Goal: Task Accomplishment & Management: Manage account settings

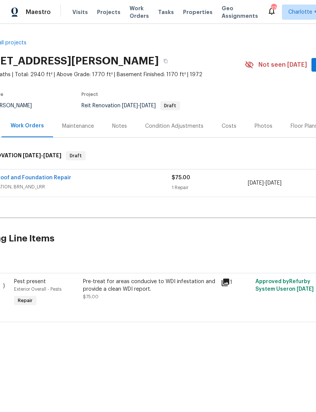
scroll to position [0, 38]
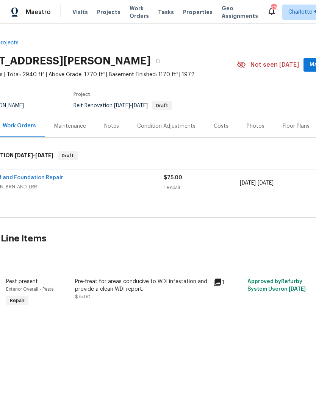
click at [45, 184] on span "FOUNDATION, BRN_AND_LRR" at bounding box center [69, 187] width 190 height 8
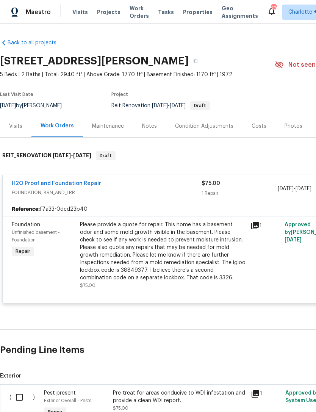
scroll to position [0, 0]
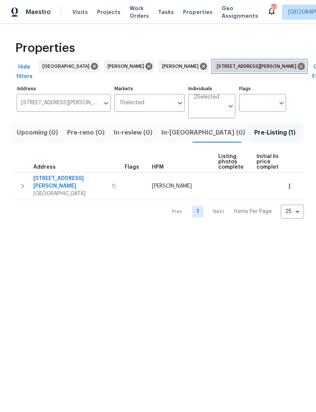
click at [298, 65] on icon at bounding box center [301, 66] width 7 height 7
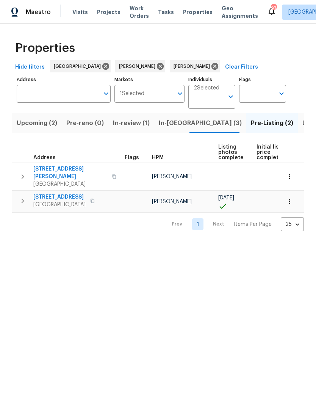
click at [166, 123] on span "In-[GEOGRAPHIC_DATA] (3)" at bounding box center [200, 123] width 83 height 11
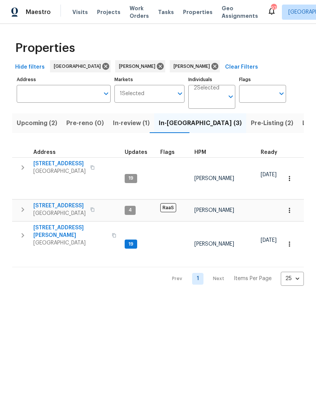
click at [128, 129] on button "In-review (1)" at bounding box center [131, 123] width 46 height 20
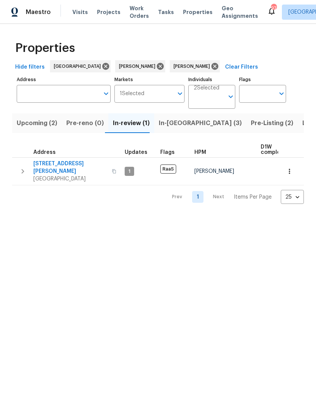
click at [294, 164] on button "button" at bounding box center [289, 171] width 17 height 17
click at [21, 169] on div at bounding box center [158, 206] width 316 height 412
click at [20, 171] on icon "button" at bounding box center [22, 171] width 9 height 9
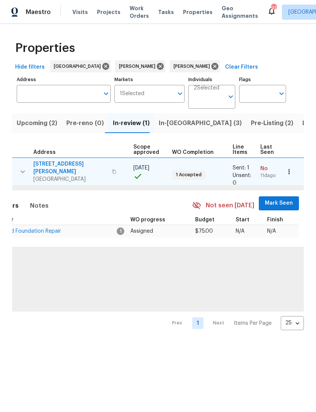
scroll to position [0, 166]
click at [279, 198] on span "Mark Seen" at bounding box center [279, 202] width 28 height 9
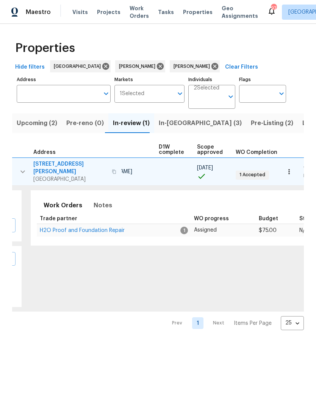
scroll to position [0, 101]
click at [59, 228] on span "H2O Proof and Foundation Repair" at bounding box center [83, 230] width 85 height 5
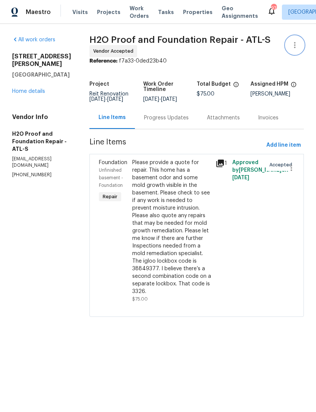
click at [299, 44] on icon "button" at bounding box center [294, 45] width 9 height 9
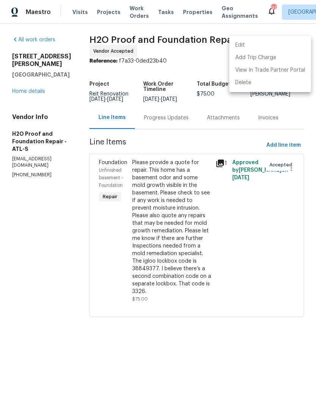
click at [24, 111] on div at bounding box center [158, 206] width 316 height 412
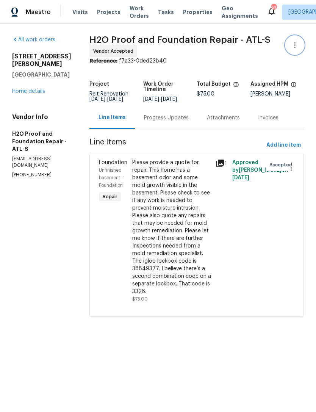
click at [296, 43] on icon "button" at bounding box center [294, 45] width 9 height 9
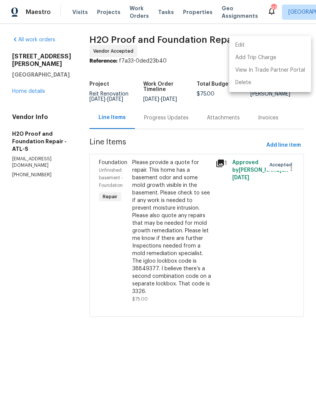
click at [278, 119] on div at bounding box center [158, 206] width 316 height 412
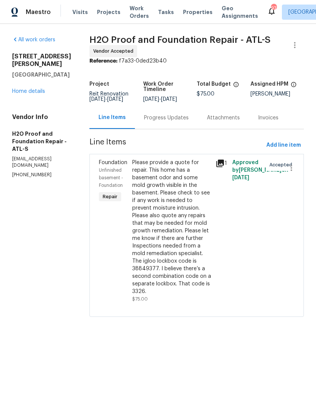
click at [34, 94] on link "Home details" at bounding box center [28, 91] width 33 height 5
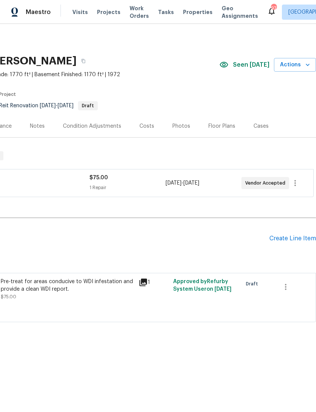
scroll to position [0, 112]
click at [304, 65] on icon "button" at bounding box center [308, 65] width 8 height 8
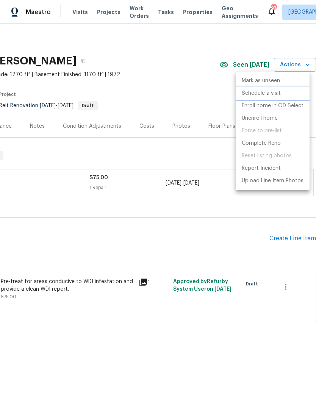
click at [286, 94] on li "Schedule a visit" at bounding box center [273, 93] width 74 height 12
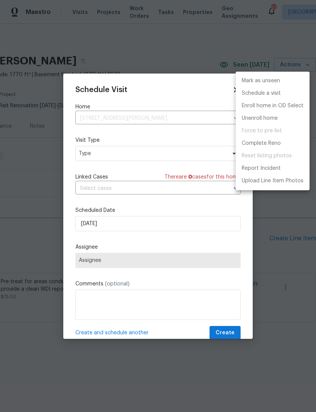
click at [191, 152] on div at bounding box center [158, 206] width 316 height 412
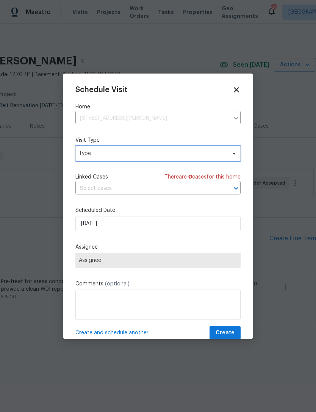
click at [204, 161] on span "Type" at bounding box center [157, 153] width 165 height 15
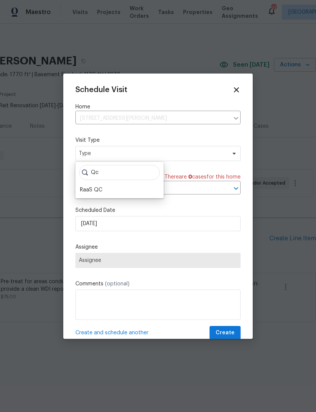
type input "Qc"
click at [101, 186] on div "RaaS QC" at bounding box center [91, 190] width 22 height 8
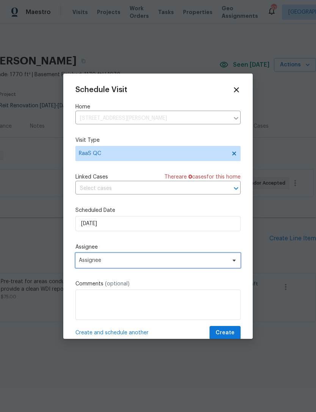
click at [214, 259] on span "Assignee" at bounding box center [153, 260] width 148 height 6
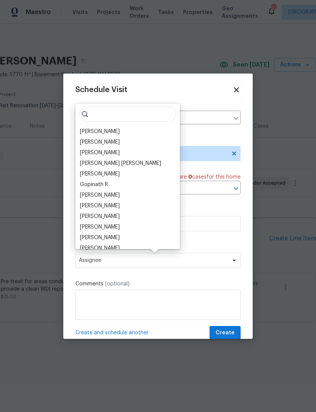
click at [119, 126] on div "[PERSON_NAME]" at bounding box center [128, 131] width 100 height 11
click at [119, 129] on div "[PERSON_NAME]" at bounding box center [100, 132] width 40 height 8
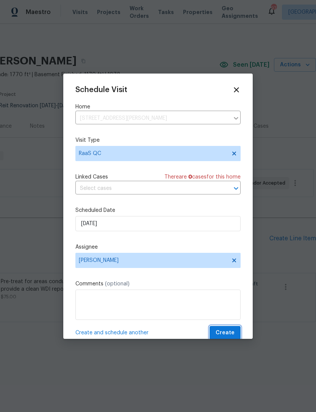
click at [231, 330] on span "Create" at bounding box center [224, 332] width 19 height 9
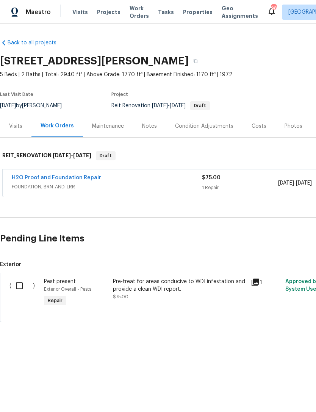
click at [50, 177] on link "H2O Proof and Foundation Repair" at bounding box center [56, 177] width 89 height 5
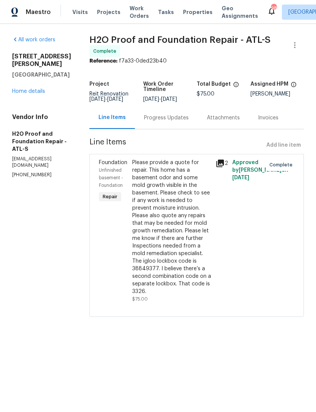
click at [144, 116] on div "Progress Updates" at bounding box center [166, 118] width 45 height 8
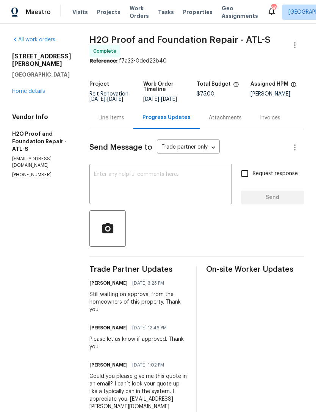
click at [142, 190] on textarea at bounding box center [160, 185] width 133 height 27
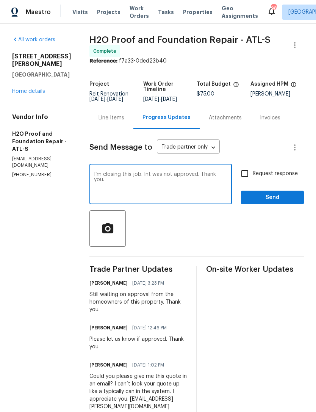
type textarea "I’m closing this job. Int was not approved. Thank you."
click at [265, 199] on span "Send" at bounding box center [272, 197] width 51 height 9
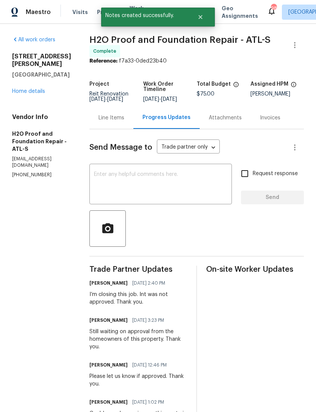
click at [34, 94] on link "Home details" at bounding box center [28, 91] width 33 height 5
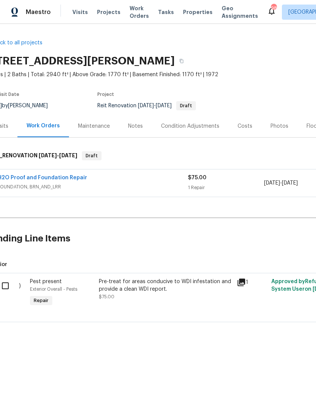
scroll to position [0, 12]
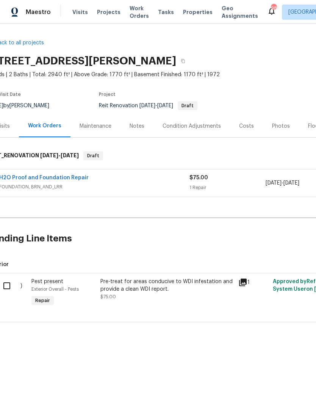
click at [137, 130] on div "Notes" at bounding box center [136, 126] width 33 height 22
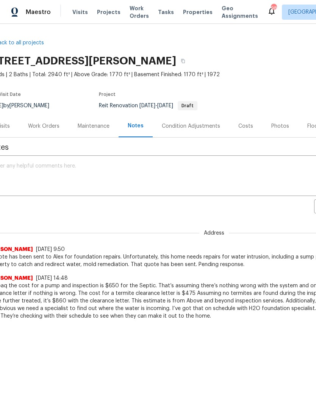
click at [121, 170] on textarea at bounding box center [201, 176] width 419 height 27
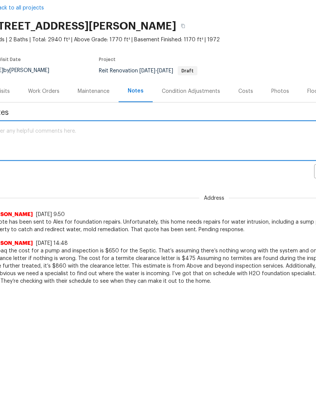
click at [114, 163] on textarea at bounding box center [201, 176] width 419 height 27
click at [98, 163] on textarea at bounding box center [201, 176] width 419 height 27
click at [36, 163] on textarea at bounding box center [201, 176] width 419 height 27
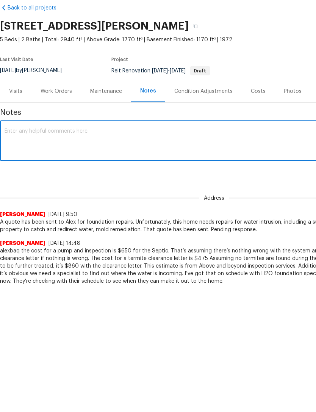
click at [108, 163] on textarea at bounding box center [214, 176] width 419 height 27
paste textarea "Closing this job without work completion by request of the Raas partner. Per El…"
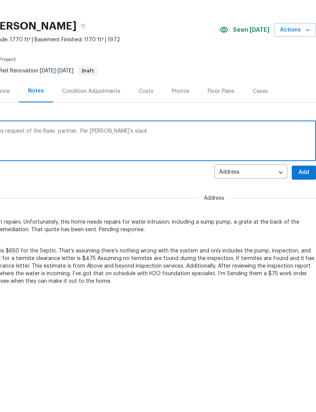
type textarea "Closing this job without work completion by request of the Raas partner. Per El…"
click at [303, 203] on span "Add" at bounding box center [304, 207] width 12 height 9
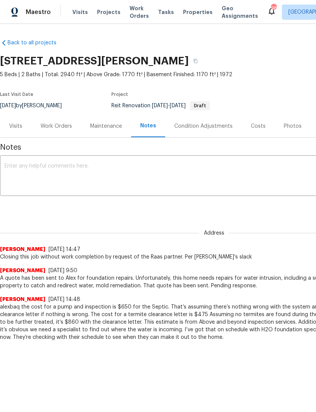
click at [57, 126] on div "Work Orders" at bounding box center [56, 126] width 31 height 8
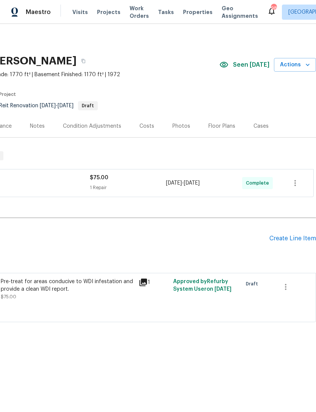
scroll to position [0, 112]
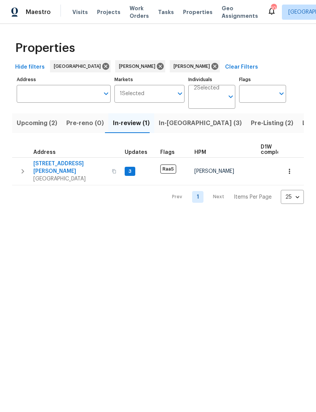
click at [20, 170] on icon "button" at bounding box center [22, 171] width 9 height 9
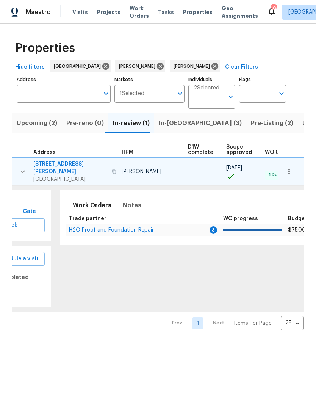
scroll to position [0, 74]
click at [115, 227] on span "H2O Proof and Foundation Repair" at bounding box center [111, 229] width 85 height 5
click at [156, 64] on icon at bounding box center [160, 66] width 8 height 8
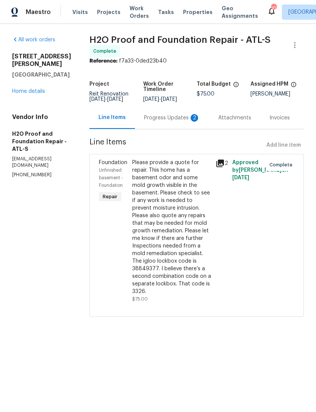
click at [150, 117] on div "Progress Updates 2" at bounding box center [172, 118] width 56 height 8
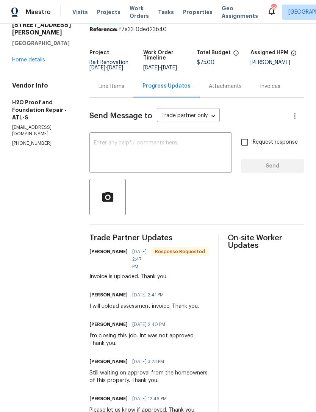
scroll to position [31, 0]
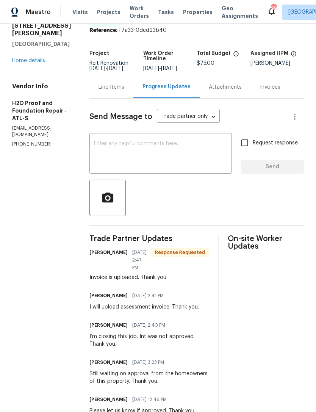
click at [31, 63] on link "Home details" at bounding box center [28, 60] width 33 height 5
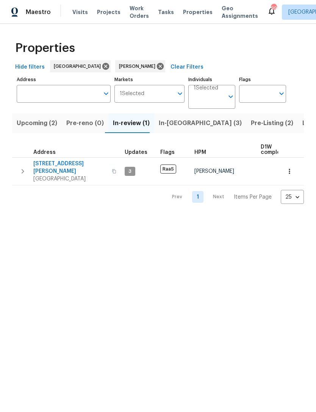
click at [22, 167] on icon "button" at bounding box center [22, 171] width 9 height 9
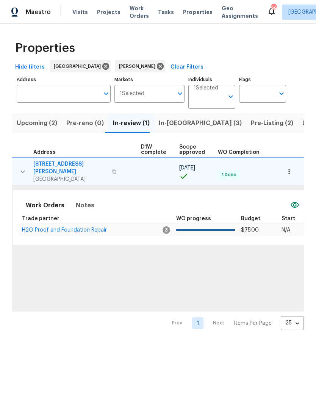
scroll to position [0, 154]
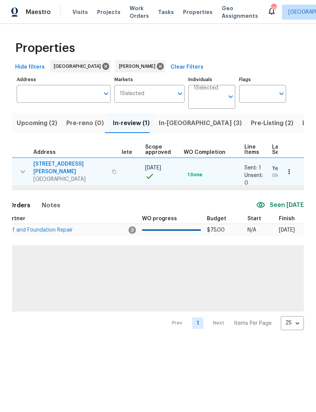
click at [290, 170] on icon "button" at bounding box center [289, 172] width 8 height 8
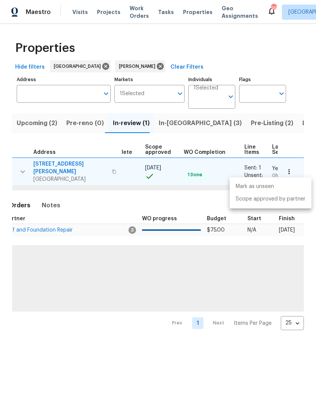
click at [165, 201] on div at bounding box center [158, 206] width 316 height 412
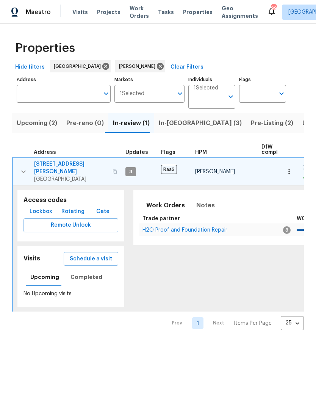
scroll to position [0, 0]
click at [22, 167] on icon "button" at bounding box center [23, 171] width 9 height 9
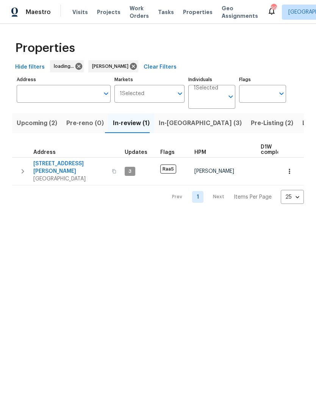
click at [22, 167] on icon "button" at bounding box center [22, 171] width 9 height 9
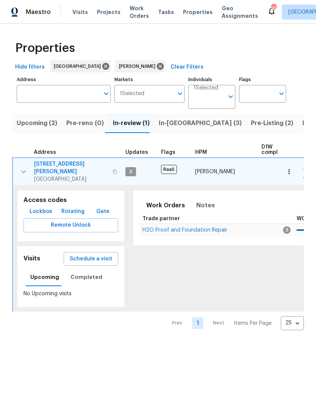
click at [181, 227] on span "H2O Proof and Foundation Repair" at bounding box center [184, 229] width 85 height 5
click at [26, 167] on icon "button" at bounding box center [23, 171] width 9 height 9
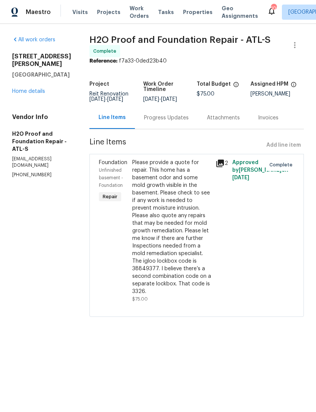
click at [30, 94] on link "Home details" at bounding box center [28, 91] width 33 height 5
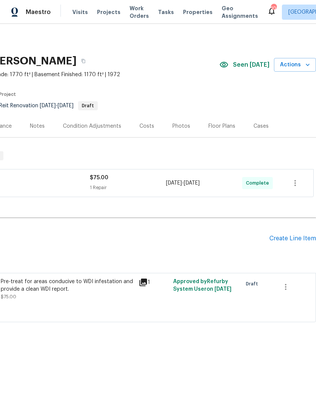
scroll to position [0, 112]
click at [306, 62] on icon "button" at bounding box center [308, 65] width 8 height 8
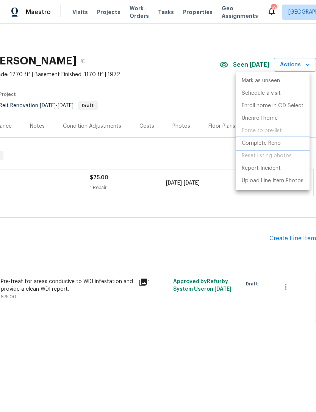
click at [271, 145] on p "Complete Reno" at bounding box center [261, 143] width 39 height 8
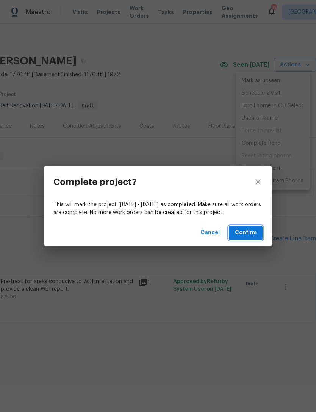
click at [254, 232] on span "Confirm" at bounding box center [246, 232] width 22 height 9
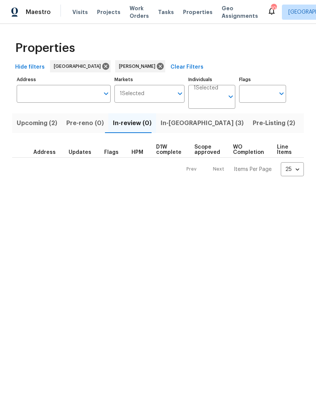
click at [253, 122] on span "Pre-Listing (2)" at bounding box center [274, 123] width 42 height 11
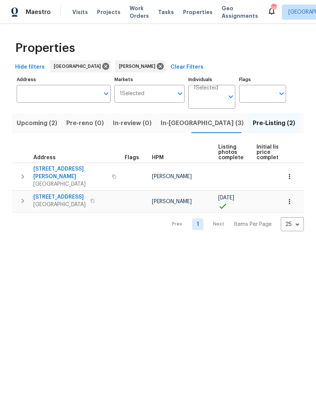
click at [70, 92] on input "Address" at bounding box center [58, 94] width 83 height 18
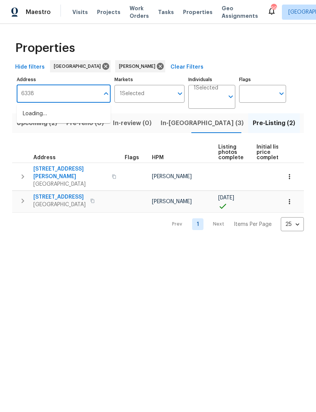
type input "6338"
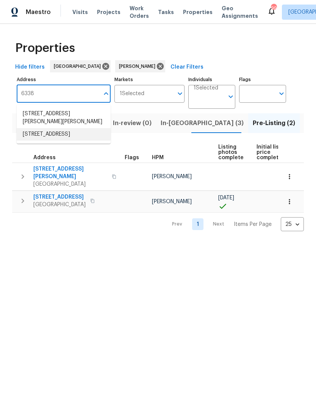
click at [77, 137] on li "[STREET_ADDRESS]" at bounding box center [64, 134] width 94 height 12
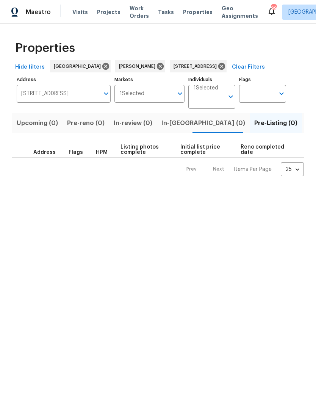
click at [306, 124] on span "Listed (1)" at bounding box center [319, 123] width 27 height 11
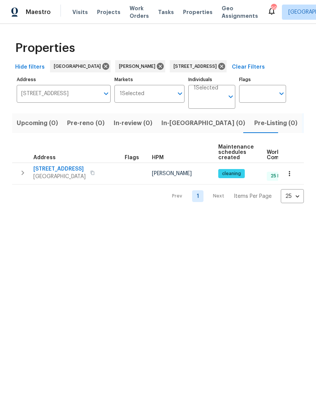
click at [22, 178] on button "button" at bounding box center [22, 172] width 15 height 15
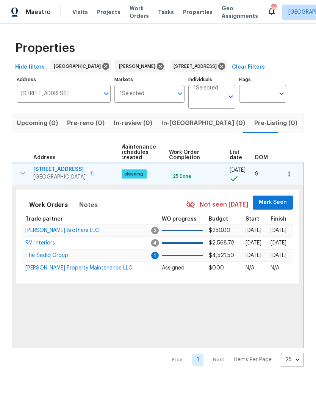
scroll to position [0, 98]
click at [273, 201] on span "Mark Seen" at bounding box center [273, 202] width 28 height 9
